Goal: Task Accomplishment & Management: Manage account settings

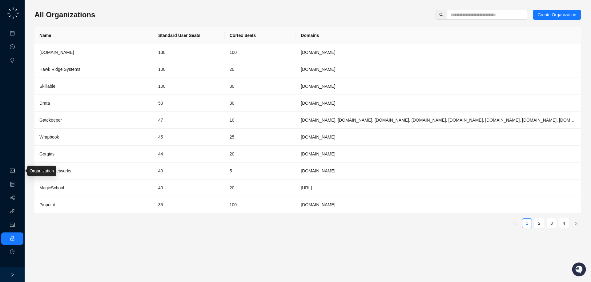
click at [18, 173] on link "Organization" at bounding box center [30, 170] width 24 height 5
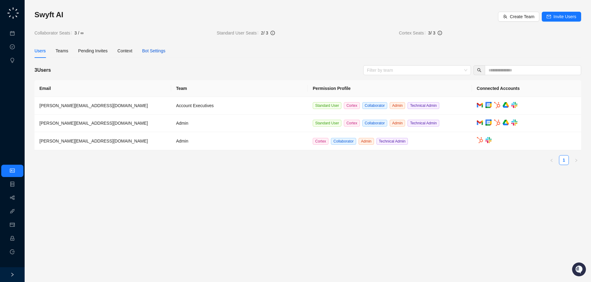
click at [160, 52] on div "Bot Settings" at bounding box center [153, 50] width 23 height 7
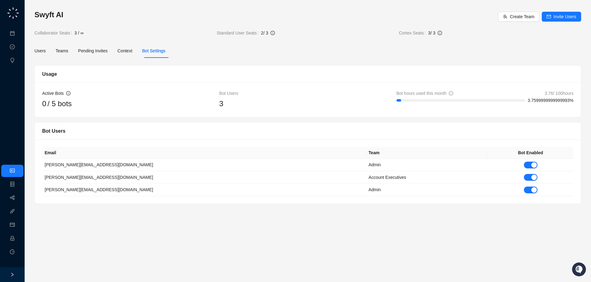
drag, startPoint x: 251, startPoint y: 110, endPoint x: 250, endPoint y: 106, distance: 3.7
click at [250, 106] on div "Active Bots 0 / 5 bots Bot Users 3 Bot hours used this month 3.76 / 100 hours 3…" at bounding box center [308, 99] width 546 height 34
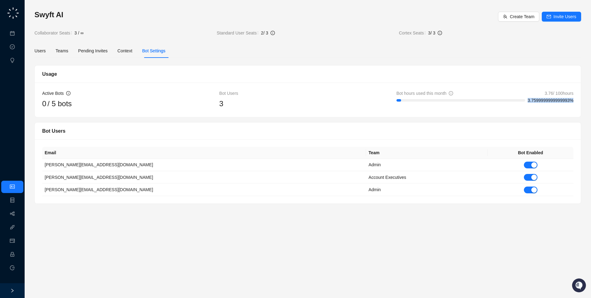
drag, startPoint x: 523, startPoint y: 101, endPoint x: 591, endPoint y: 99, distance: 67.1
click at [591, 99] on div "Swyft AI Create Team Invite Users Collaborator Seats 3 / ∞ Standard User Seats …" at bounding box center [308, 149] width 566 height 298
click at [574, 102] on div "Active Bots 0 / 5 bots Bot Users 3 Bot hours used this month 3.76 / 100 hours 3…" at bounding box center [308, 99] width 546 height 34
drag, startPoint x: 575, startPoint y: 100, endPoint x: 577, endPoint y: 86, distance: 13.7
click at [577, 86] on div "Active Bots 0 / 5 bots Bot Users 3 Bot hours used this month 3.76 / 100 hours 3…" at bounding box center [308, 99] width 546 height 34
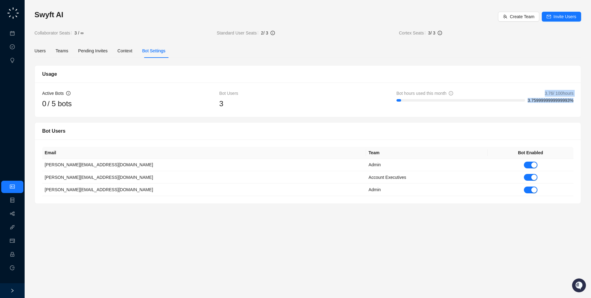
click at [577, 86] on div "Active Bots 0 / 5 bots Bot Users 3 Bot hours used this month 3.76 / 100 hours 3…" at bounding box center [308, 99] width 546 height 34
drag, startPoint x: 86, startPoint y: 104, endPoint x: 90, endPoint y: 110, distance: 7.1
click at [90, 110] on div "Active Bots 0 / 5 bots Bot Users 3 Bot hours used this month 3.76 / 100 hours 3…" at bounding box center [308, 99] width 546 height 34
click at [18, 33] on link "Meetings & Calls" at bounding box center [34, 33] width 32 height 5
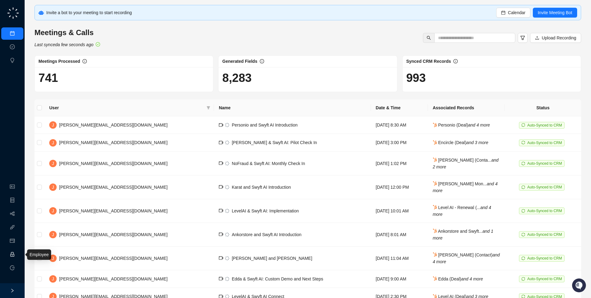
click at [18, 253] on link "Employee" at bounding box center [27, 254] width 19 height 5
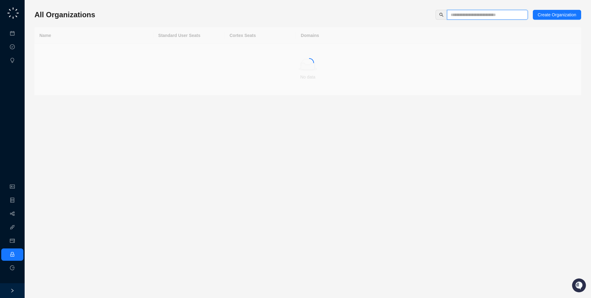
click at [458, 16] on input "text" at bounding box center [485, 14] width 69 height 7
type input "******"
click at [344, 58] on td "tackleai.com, tackle.ai" at bounding box center [438, 52] width 285 height 17
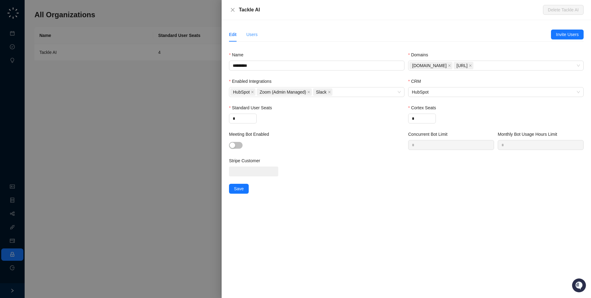
click at [253, 29] on div "Users" at bounding box center [251, 34] width 11 height 14
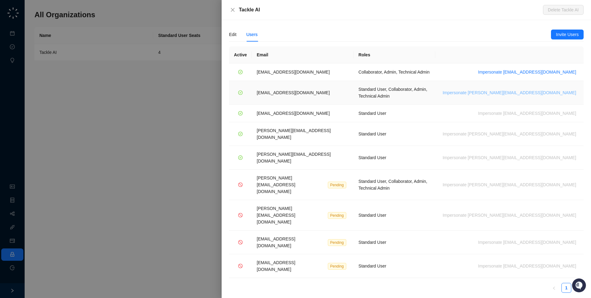
click at [539, 89] on span "Impersonate sergiohub@tackleai.com" at bounding box center [510, 92] width 134 height 7
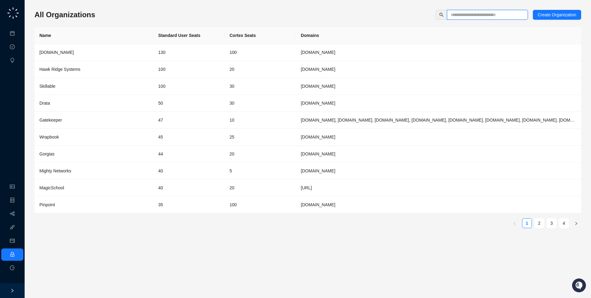
click at [455, 11] on input "text" at bounding box center [485, 14] width 69 height 7
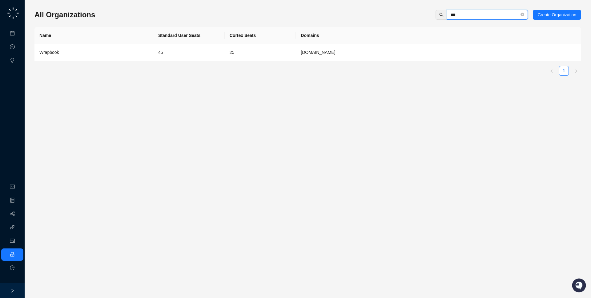
type input "***"
click at [114, 58] on td "Wrapbook" at bounding box center [93, 52] width 119 height 17
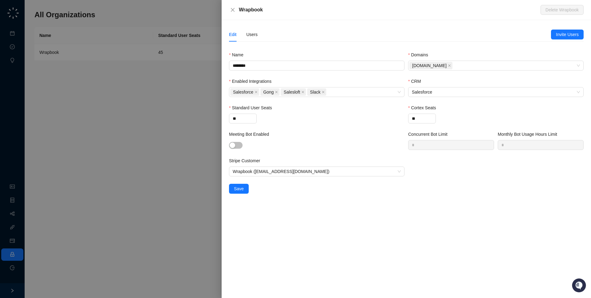
click at [261, 32] on div "Edit Users" at bounding box center [390, 34] width 322 height 14
click at [253, 34] on div "Users" at bounding box center [251, 34] width 11 height 7
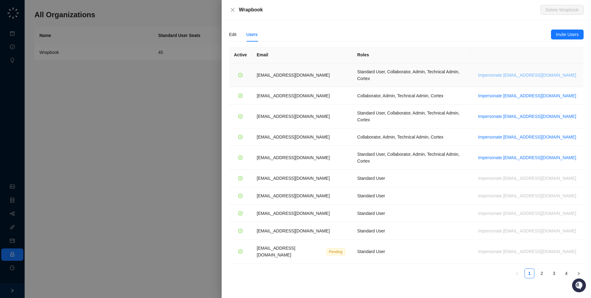
click at [562, 75] on span "Impersonate jdailey@wrapbook.com" at bounding box center [527, 75] width 98 height 7
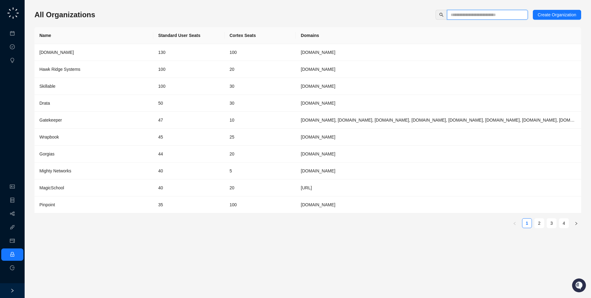
click at [506, 15] on input "text" at bounding box center [485, 14] width 69 height 7
click at [370, 11] on div "All Organizations Create Organization" at bounding box center [307, 15] width 547 height 10
click at [451, 14] on input "text" at bounding box center [485, 14] width 69 height 7
click at [412, 46] on td "[DOMAIN_NAME]" at bounding box center [438, 52] width 285 height 17
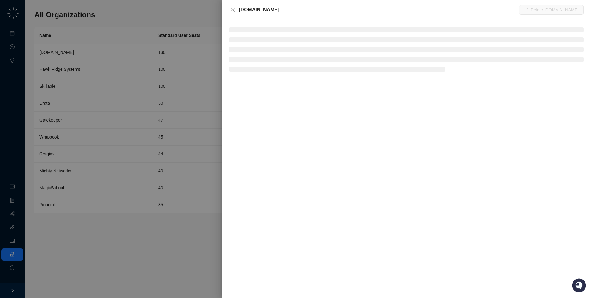
drag, startPoint x: 282, startPoint y: 8, endPoint x: 283, endPoint y: 14, distance: 5.3
click at [283, 14] on div "Synthesia.io Delete Synthesia.io" at bounding box center [406, 10] width 369 height 20
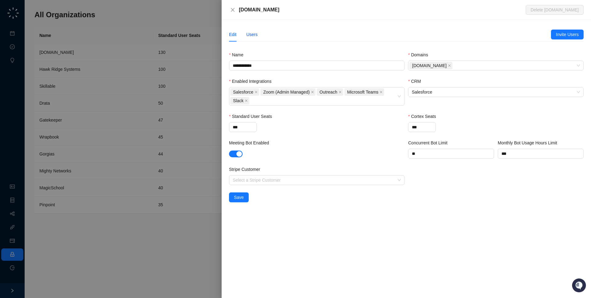
click at [257, 34] on div "Users" at bounding box center [251, 34] width 11 height 7
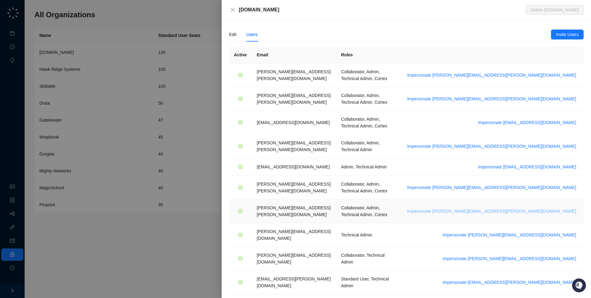
click at [536, 208] on span "Impersonate tom.barber@synthesia.io" at bounding box center [491, 211] width 169 height 7
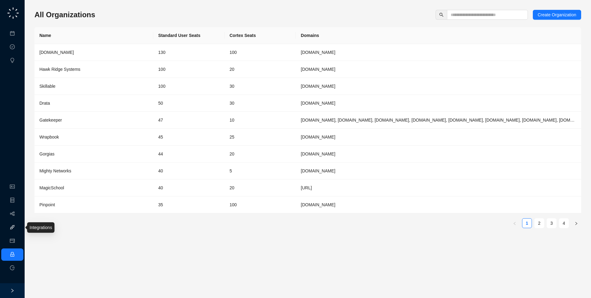
click at [18, 229] on link "Integrations" at bounding box center [29, 227] width 22 height 5
